Goal: Information Seeking & Learning: Check status

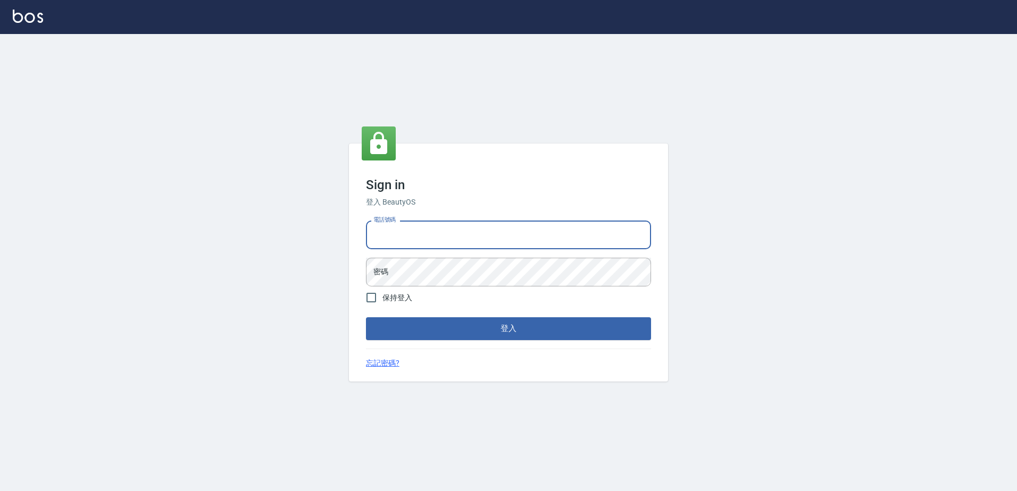
drag, startPoint x: 416, startPoint y: 247, endPoint x: 418, endPoint y: 237, distance: 10.7
click at [416, 244] on input "電話號碼" at bounding box center [508, 235] width 285 height 29
type input "0426865599"
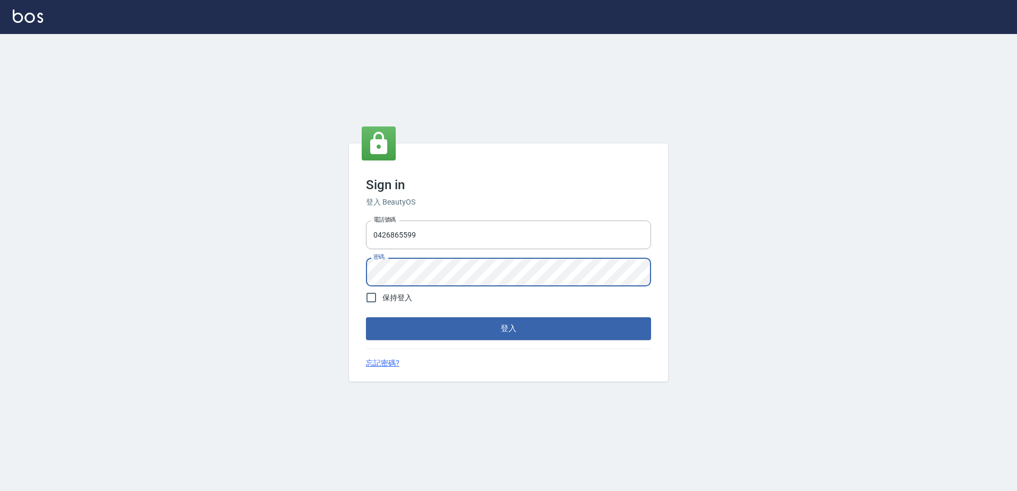
click at [366, 318] on button "登入" at bounding box center [508, 329] width 285 height 22
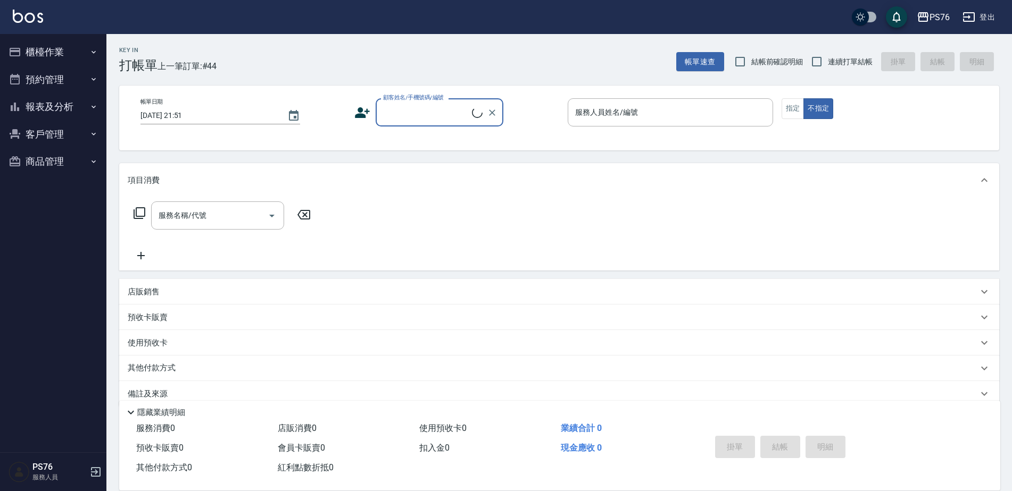
click at [64, 102] on button "報表及分析" at bounding box center [53, 107] width 98 height 28
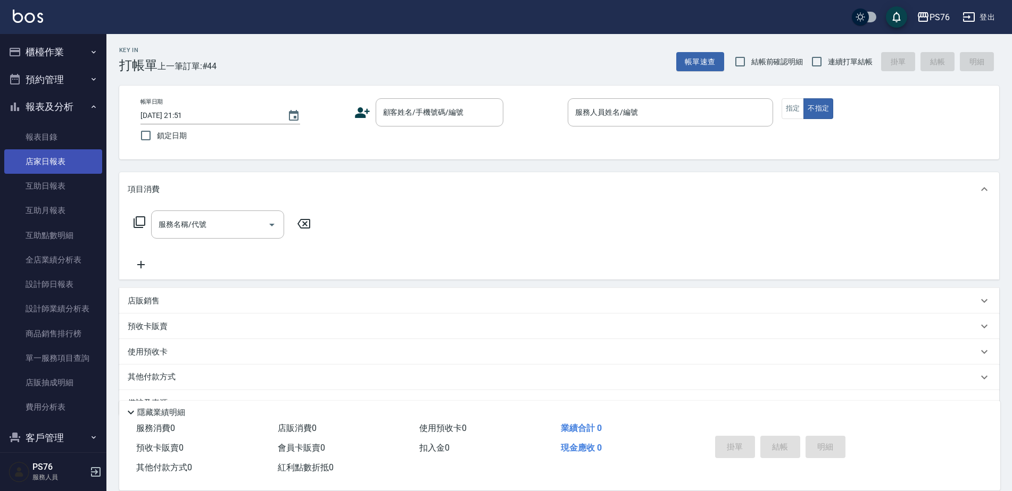
click at [70, 164] on link "店家日報表" at bounding box center [53, 161] width 98 height 24
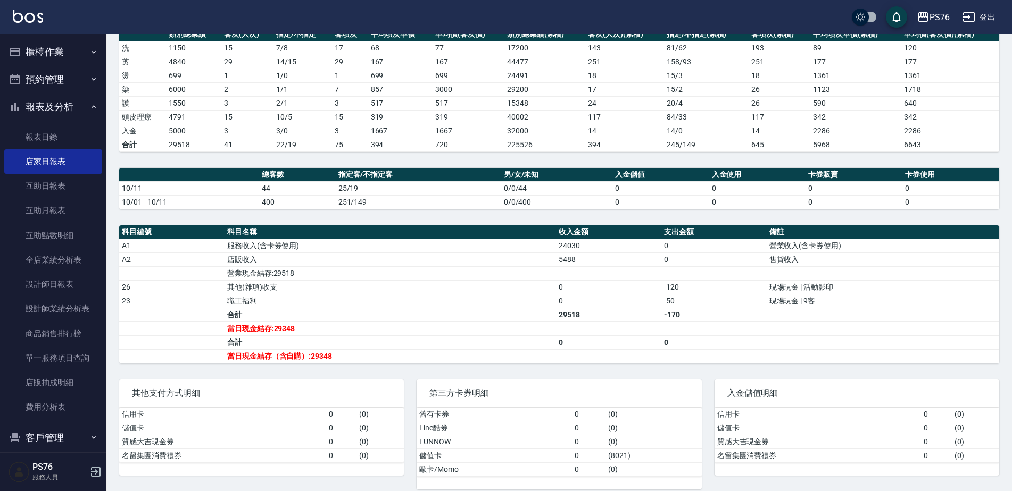
scroll to position [170, 0]
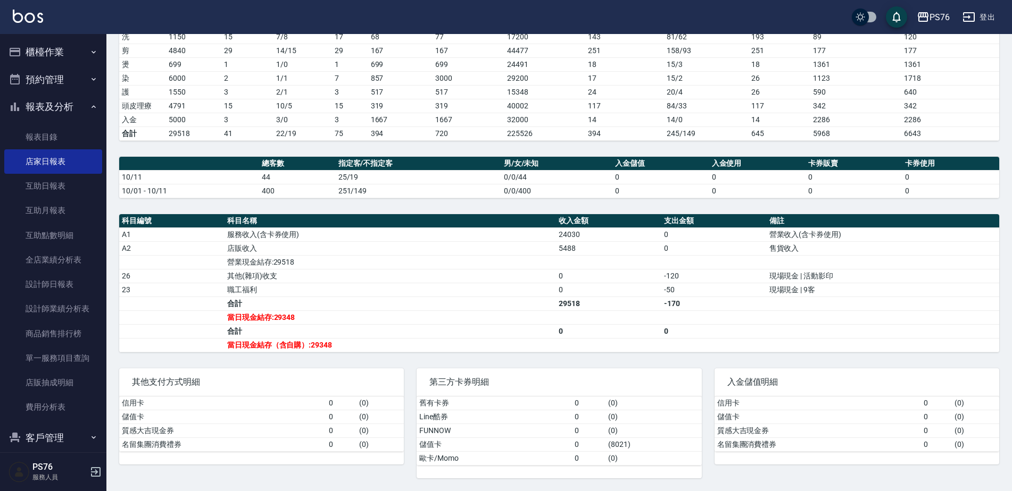
click at [971, 16] on icon "button" at bounding box center [968, 17] width 13 height 13
